Goal: Information Seeking & Learning: Learn about a topic

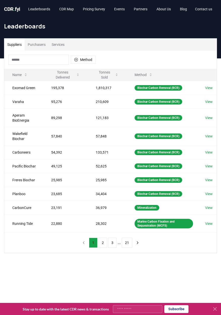
click at [36, 49] on button "Purchasers" at bounding box center [37, 45] width 24 height 12
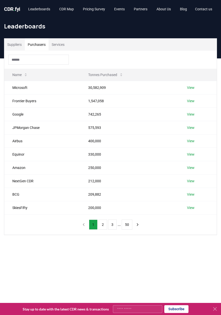
click at [193, 89] on link "View" at bounding box center [191, 87] width 8 height 5
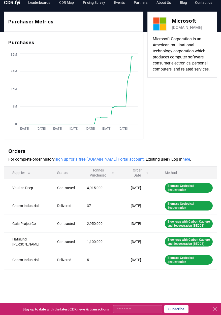
scroll to position [6, 0]
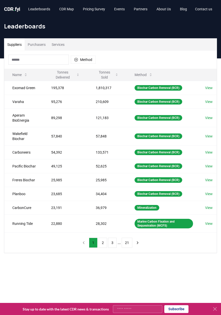
click at [149, 78] on button "Method" at bounding box center [144, 75] width 26 height 10
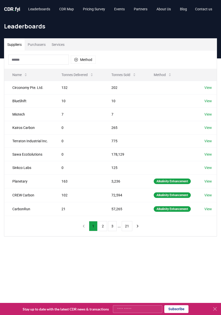
click at [39, 46] on button "Purchasers" at bounding box center [37, 45] width 24 height 12
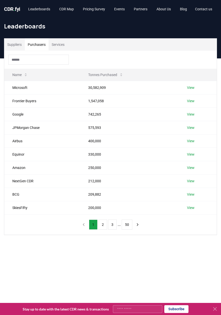
click at [193, 90] on link "View" at bounding box center [191, 87] width 8 height 5
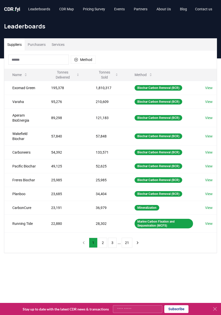
click at [37, 47] on button "Purchasers" at bounding box center [37, 45] width 24 height 12
